Goal: Transaction & Acquisition: Book appointment/travel/reservation

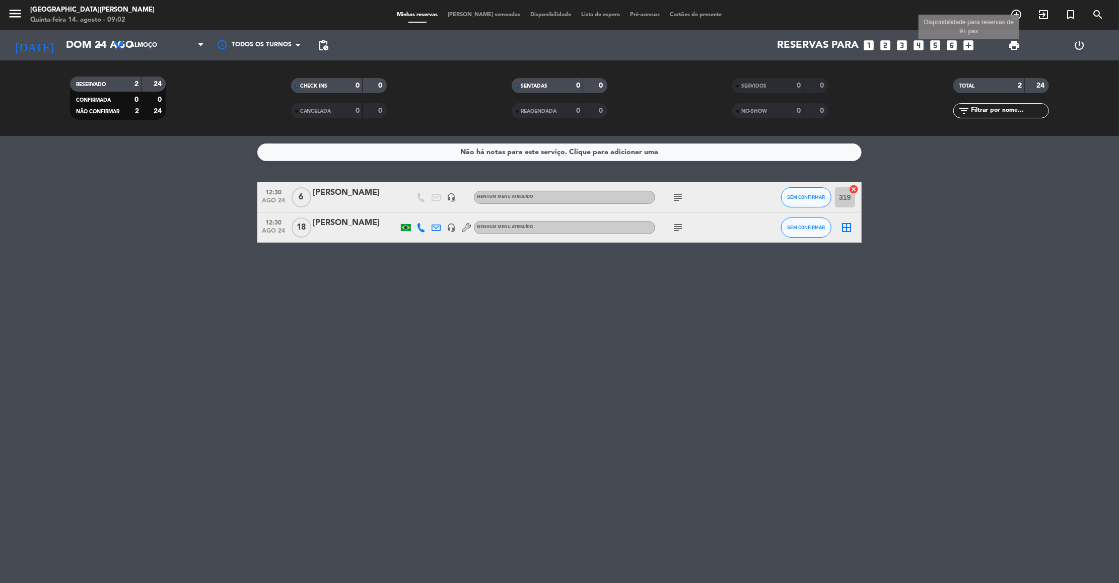
click at [971, 43] on icon "add_box" at bounding box center [968, 45] width 13 height 13
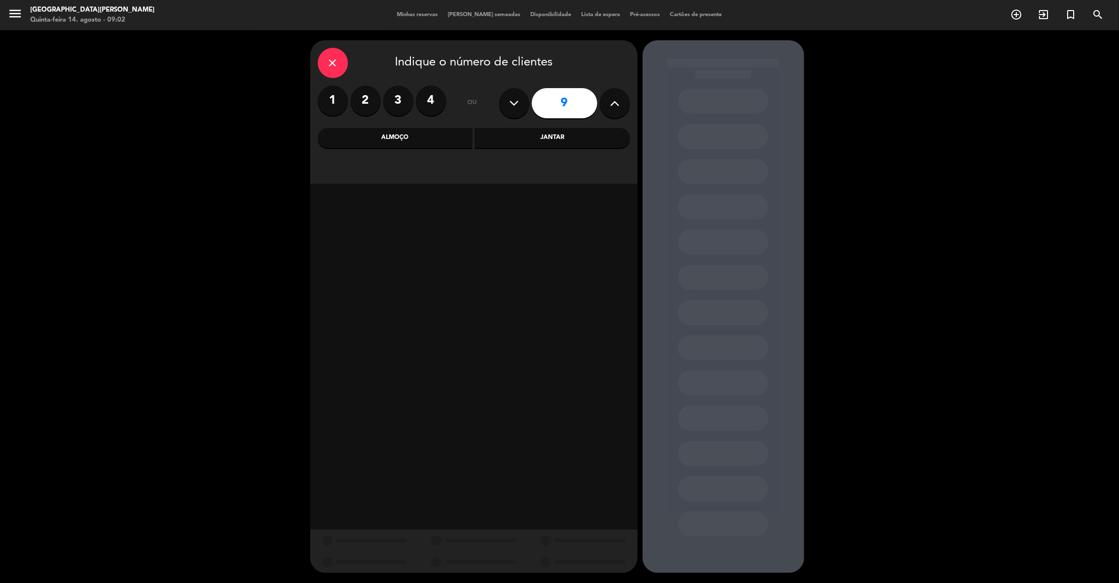
click at [615, 101] on icon at bounding box center [615, 103] width 10 height 15
type input "10"
click at [451, 138] on div "Almoço" at bounding box center [395, 138] width 155 height 20
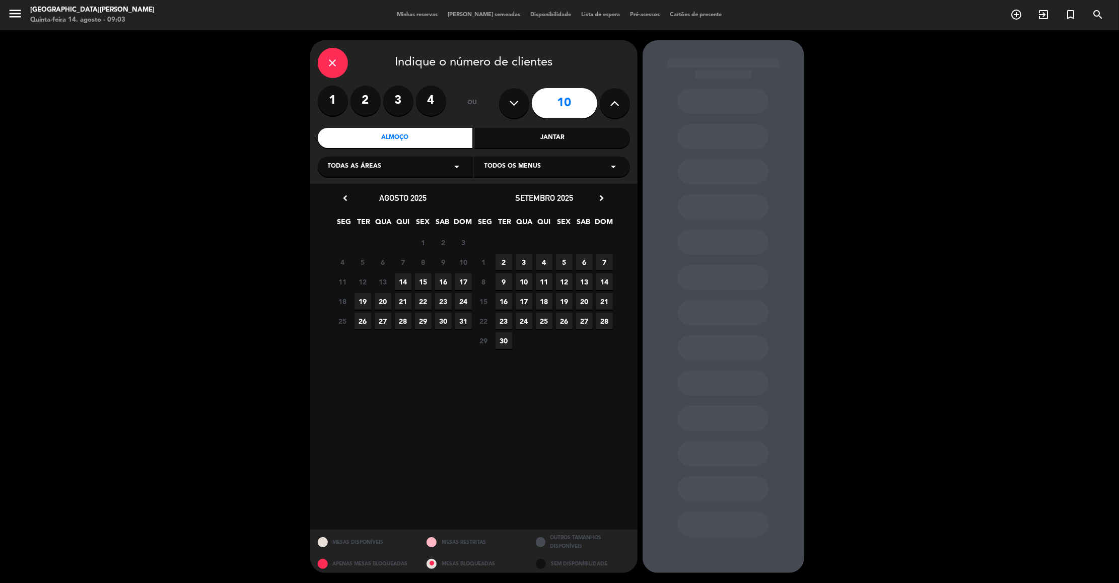
click at [460, 167] on icon "arrow_drop_down" at bounding box center [457, 167] width 12 height 12
click at [344, 194] on div "Externo" at bounding box center [395, 192] width 135 height 10
click at [463, 303] on span "24" at bounding box center [463, 301] width 17 height 17
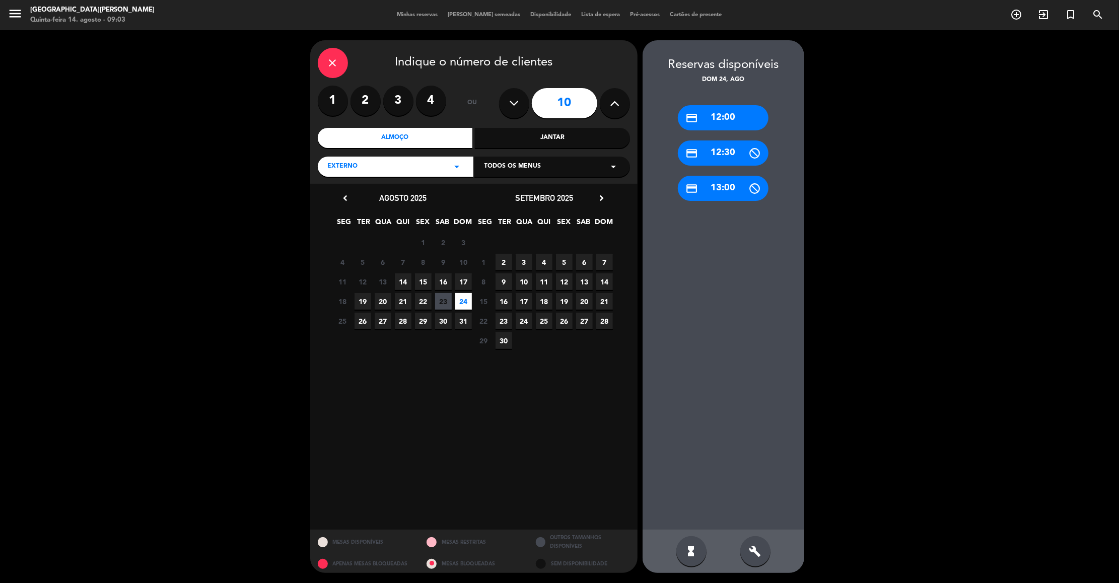
click at [728, 147] on div "credit_card 12:30" at bounding box center [723, 152] width 91 height 25
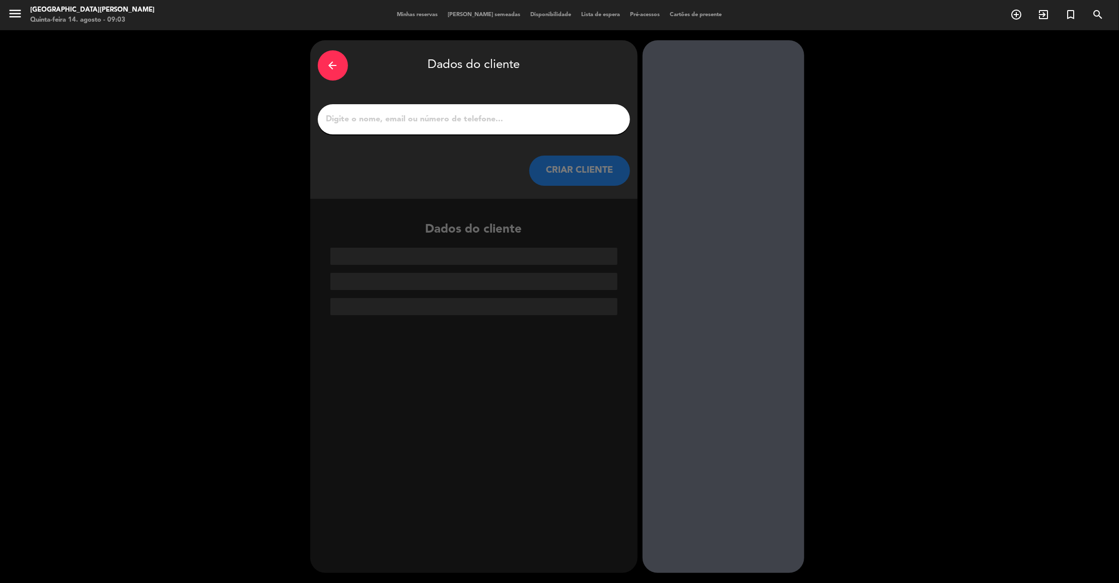
click at [610, 119] on input "1" at bounding box center [473, 119] width 297 height 14
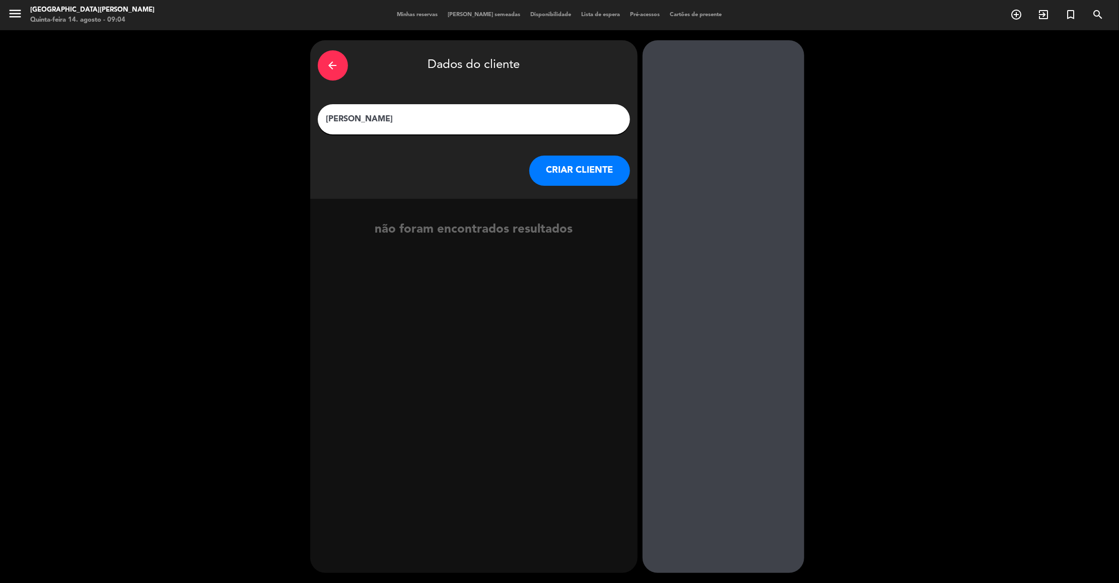
type input "[PERSON_NAME]"
click at [607, 170] on button "CRIAR CLIENTE" at bounding box center [579, 171] width 101 height 30
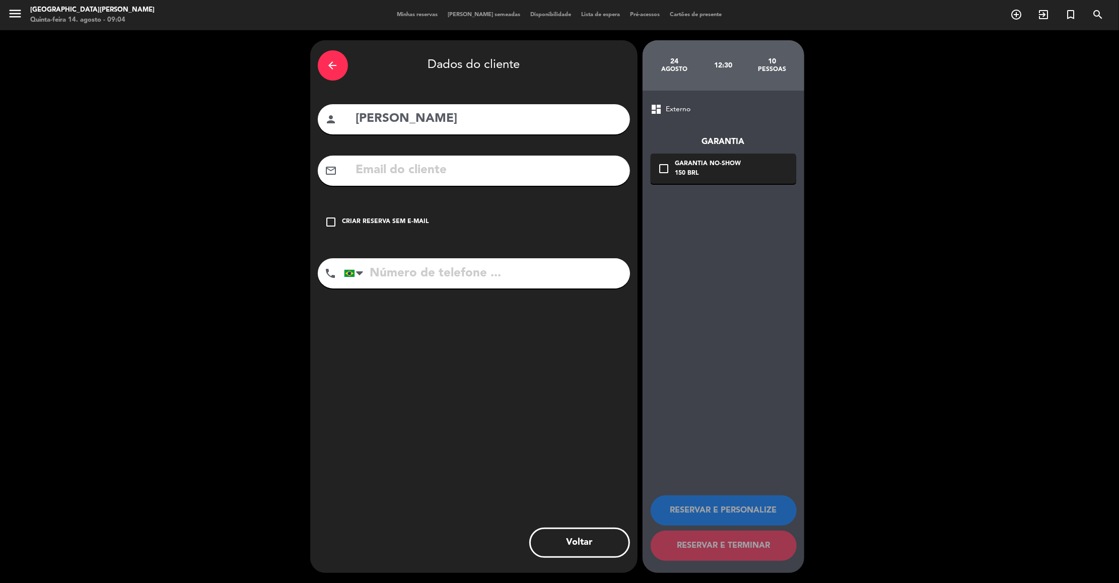
click at [573, 171] on input "text" at bounding box center [488, 170] width 267 height 21
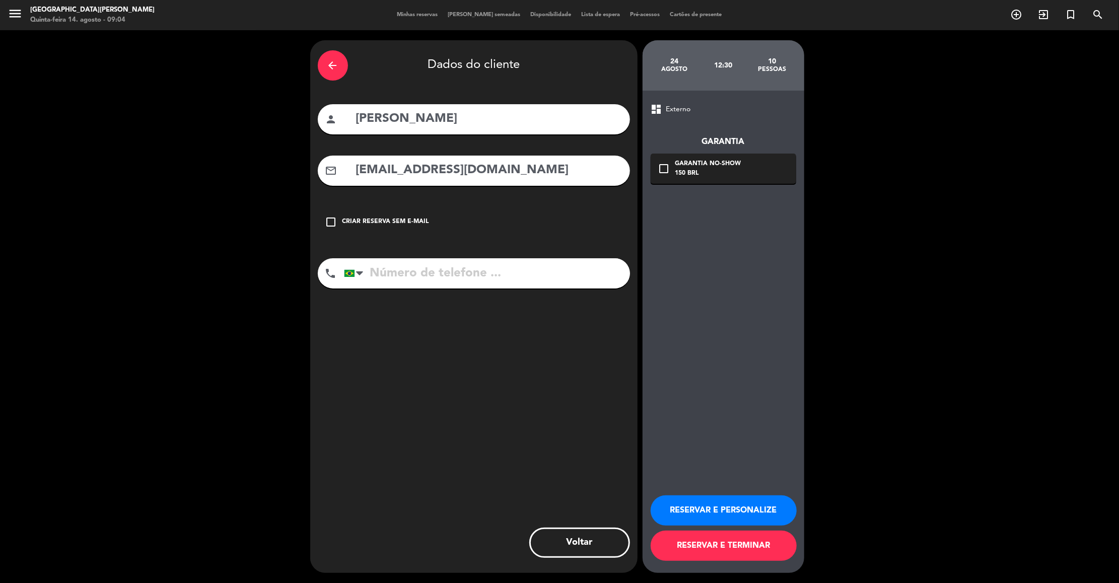
type input "[EMAIL_ADDRESS][DOMAIN_NAME]"
click at [542, 275] on input "tel" at bounding box center [487, 273] width 286 height 30
type input "11975559975"
click at [702, 497] on button "RESERVAR E PERSONALIZE" at bounding box center [723, 510] width 146 height 30
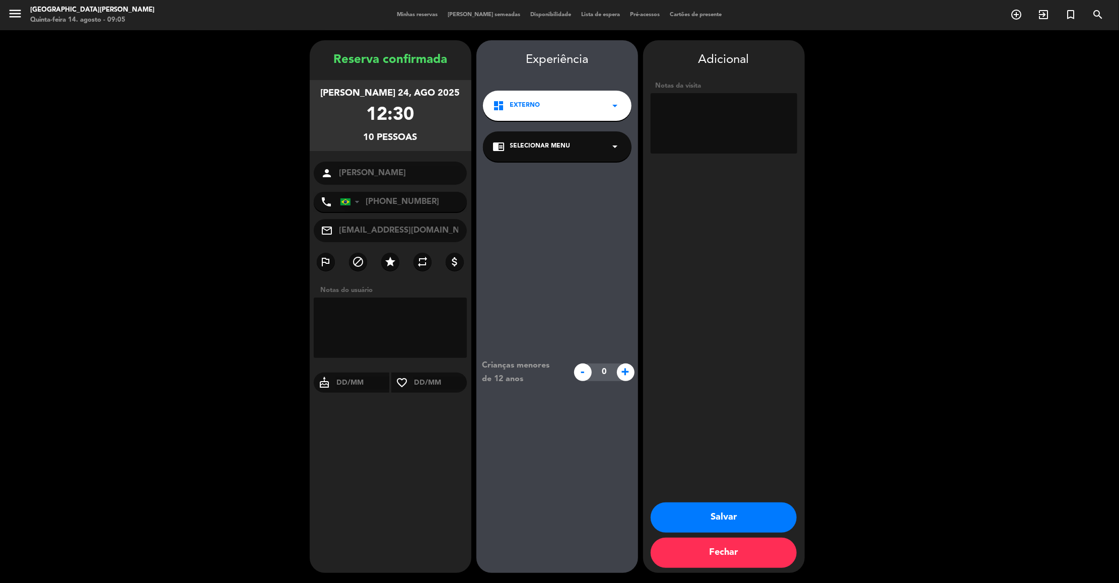
click at [713, 128] on textarea at bounding box center [723, 123] width 146 height 60
type textarea "e"
type textarea "externa feita plo WhatsAPP"
click at [737, 510] on button "Salvar" at bounding box center [723, 517] width 146 height 30
